Goal: Navigation & Orientation: Find specific page/section

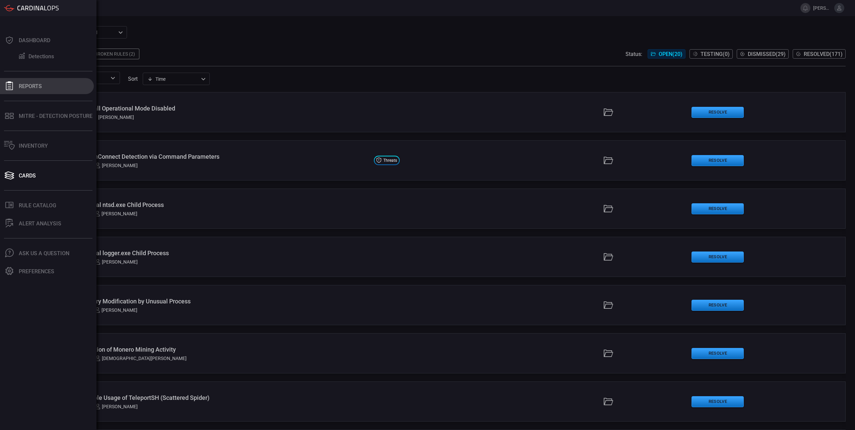
click at [44, 81] on button "Reports" at bounding box center [47, 86] width 94 height 16
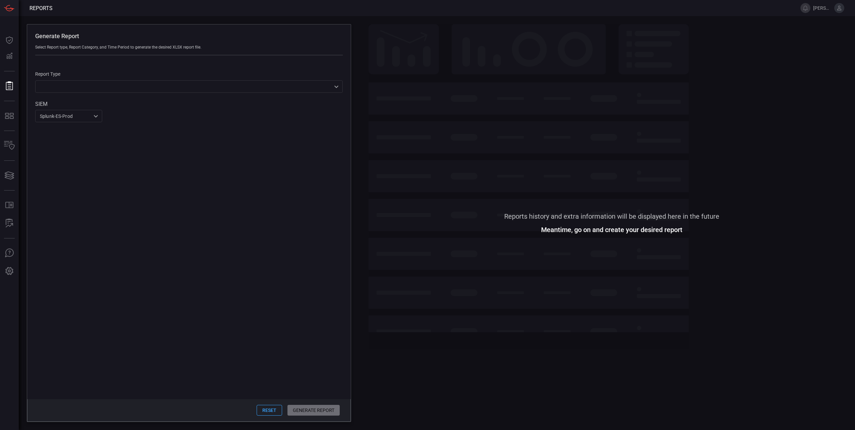
click at [107, 86] on div "​ ​" at bounding box center [188, 86] width 307 height 12
click at [107, 86] on div at bounding box center [427, 215] width 855 height 430
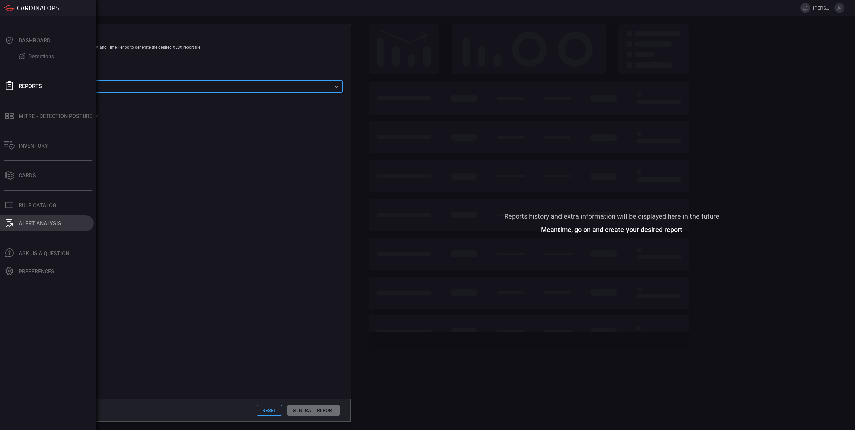
click at [47, 223] on div "ALERT ANALYSIS" at bounding box center [40, 223] width 43 height 6
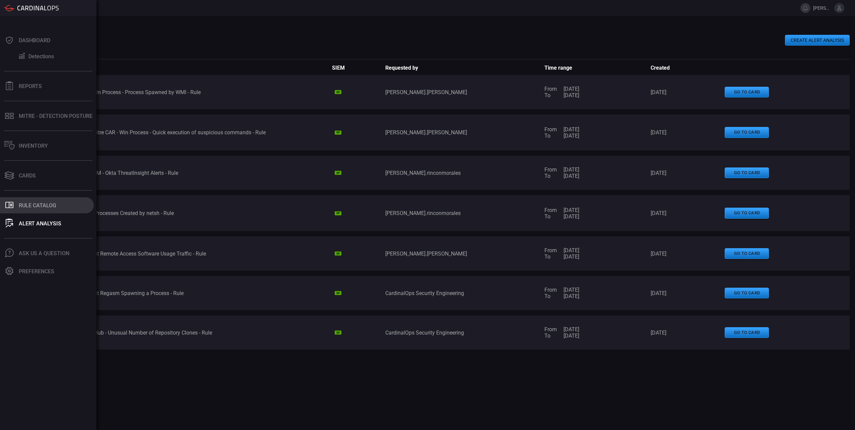
click at [20, 199] on button ".st0_rule_catalog_icon{fill: currentColor;} Rule Catalog" at bounding box center [47, 205] width 94 height 16
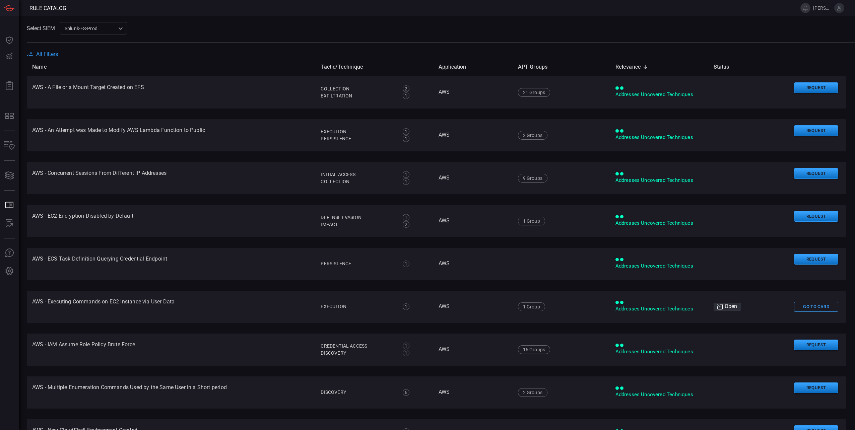
click at [840, 101] on div "Name Tactic/Technique Application APT Groups Relevance sorted descending Status…" at bounding box center [436, 243] width 819 height 372
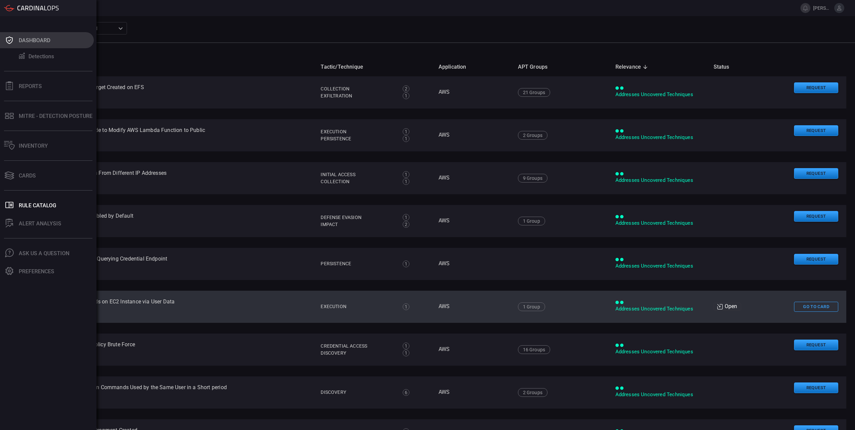
click at [23, 39] on div "Dashboard" at bounding box center [34, 40] width 31 height 6
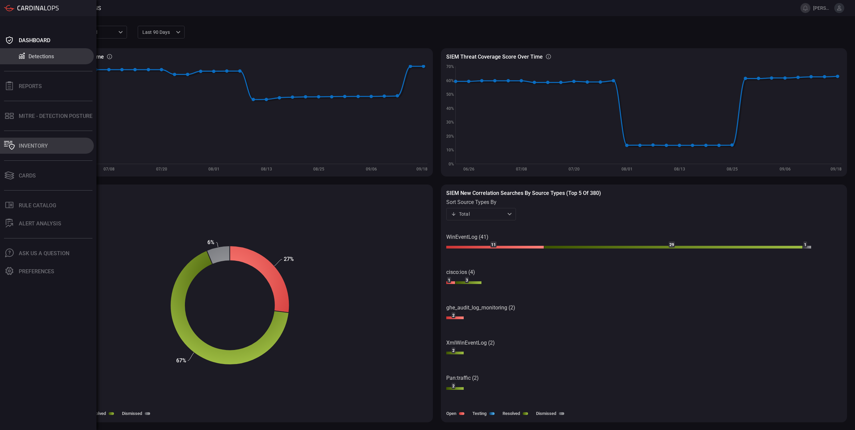
click at [50, 144] on button "Inventory" at bounding box center [47, 146] width 94 height 16
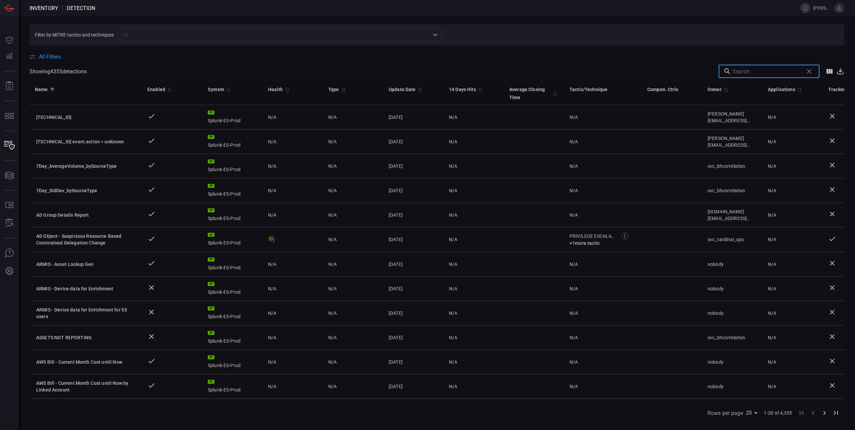
click at [752, 71] on input "text" at bounding box center [767, 71] width 68 height 13
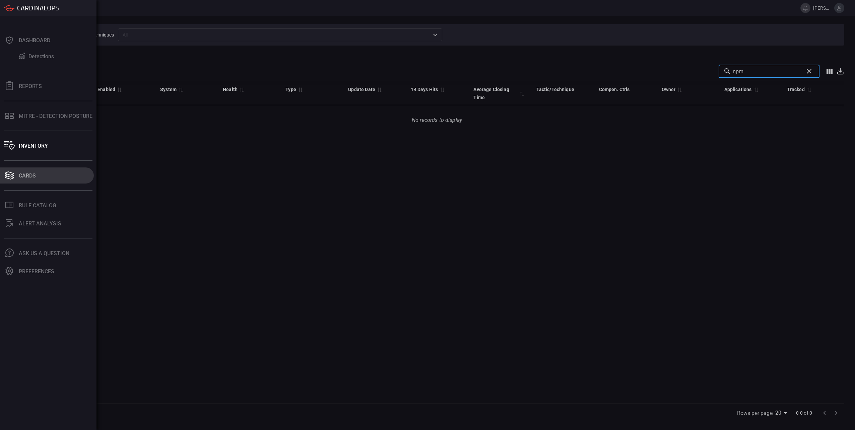
type input "npm"
click at [22, 178] on div "Cards" at bounding box center [27, 175] width 17 height 6
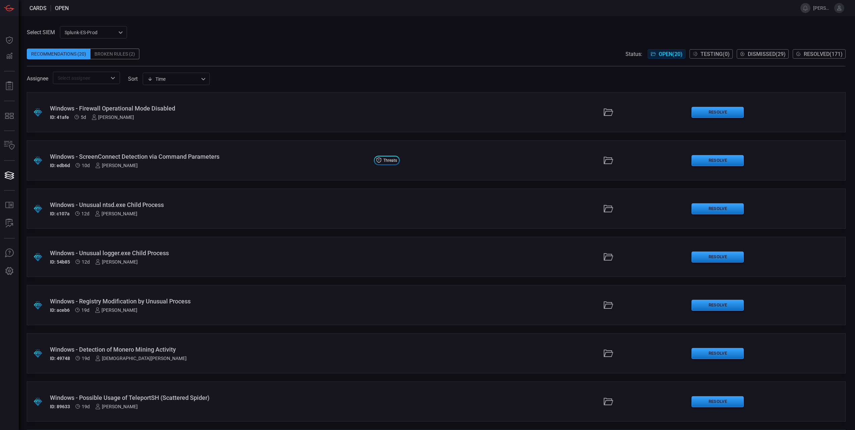
click at [107, 31] on div "Splunk-ES-Prod 0faf634c-0f6c-403d-9a98-5f25c84e76aa ​" at bounding box center [93, 32] width 67 height 12
click at [105, 57] on div "CardinalOps (Not Connected)" at bounding box center [94, 57] width 63 height 7
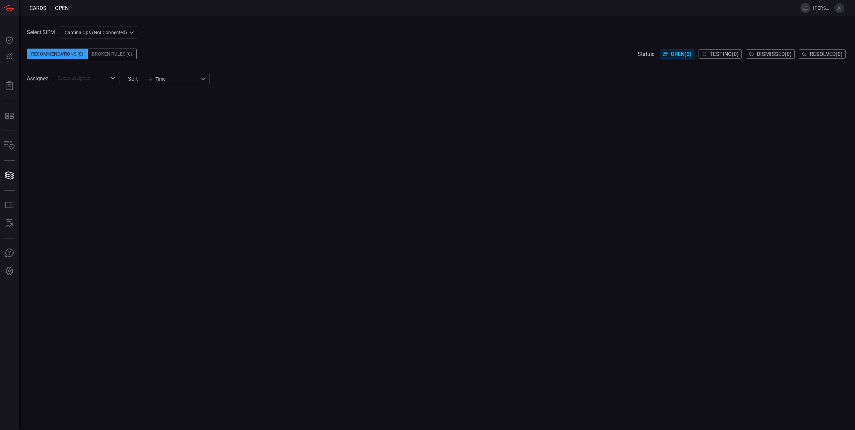
click at [103, 34] on div "CardinalOps (Not Connected) 0d947d12-c3e8-4c3e-aeab-9e3575b93d24 ​" at bounding box center [99, 32] width 78 height 12
click at [97, 45] on div "Splunk-ES-Prod" at bounding box center [82, 46] width 33 height 7
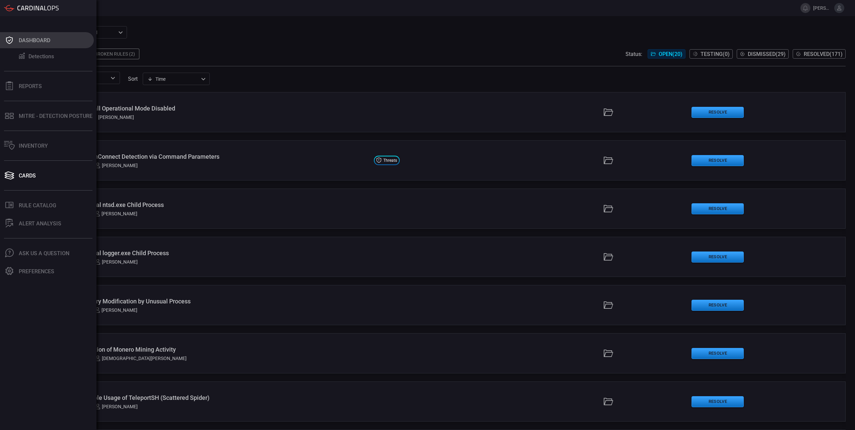
click at [55, 44] on button "Dashboard" at bounding box center [47, 40] width 94 height 16
